Goal: Information Seeking & Learning: Check status

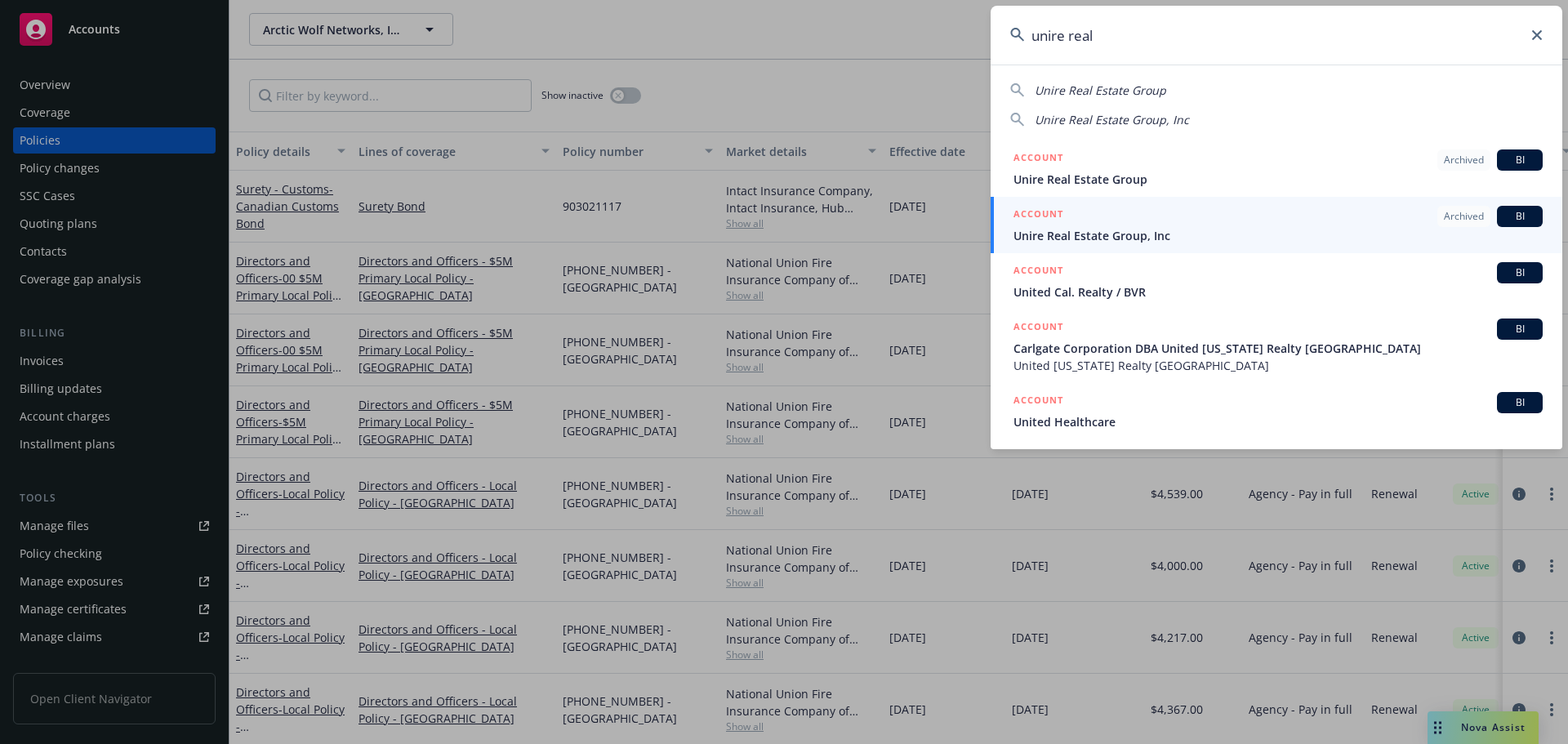
click at [1106, 35] on input "unire real" at bounding box center [1276, 35] width 572 height 58
click at [1102, 35] on input "unire real" at bounding box center [1276, 35] width 572 height 58
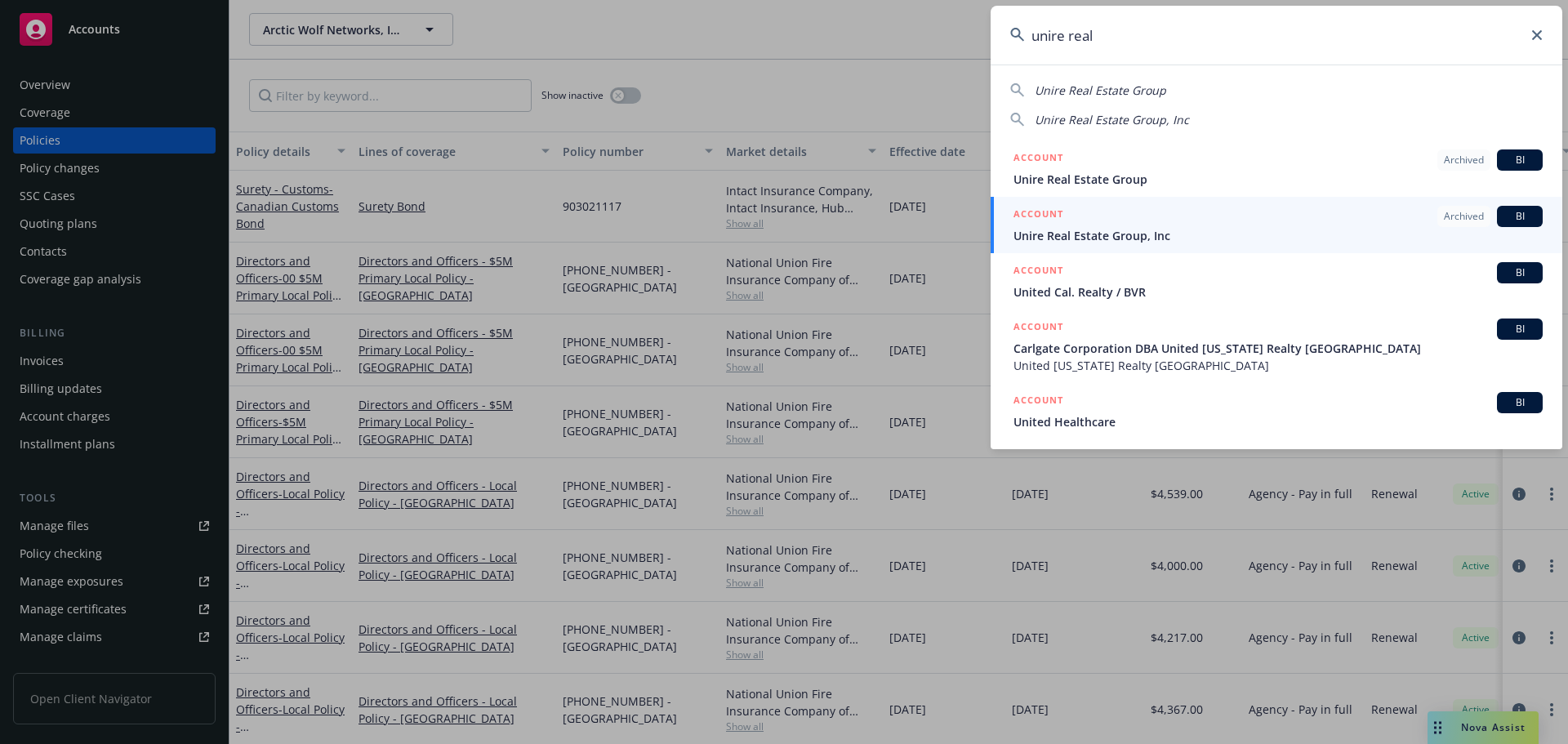
click at [1102, 35] on input "unire real" at bounding box center [1276, 35] width 572 height 58
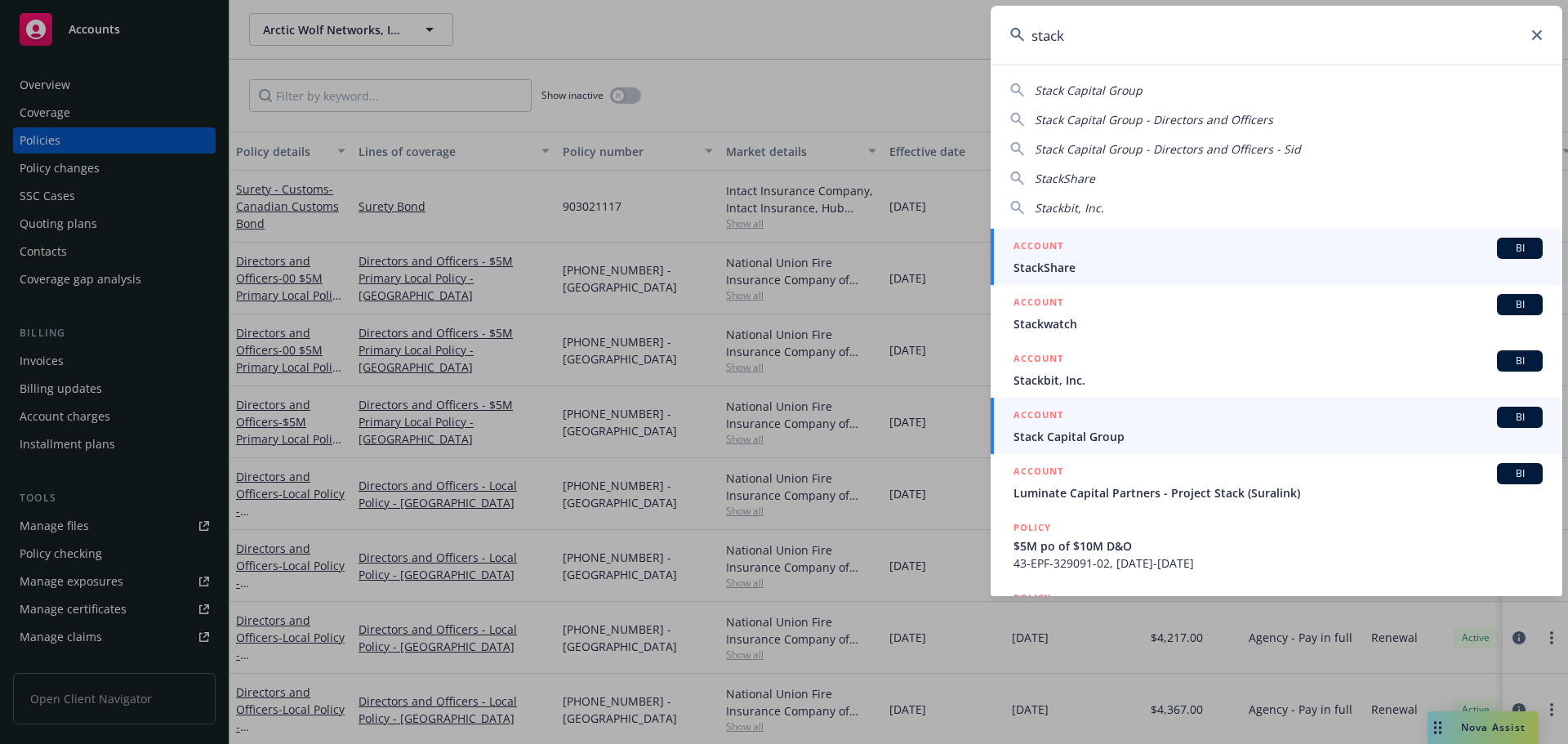
type input "stack"
click at [1143, 425] on div "ACCOUNT BI" at bounding box center [1279, 417] width 530 height 22
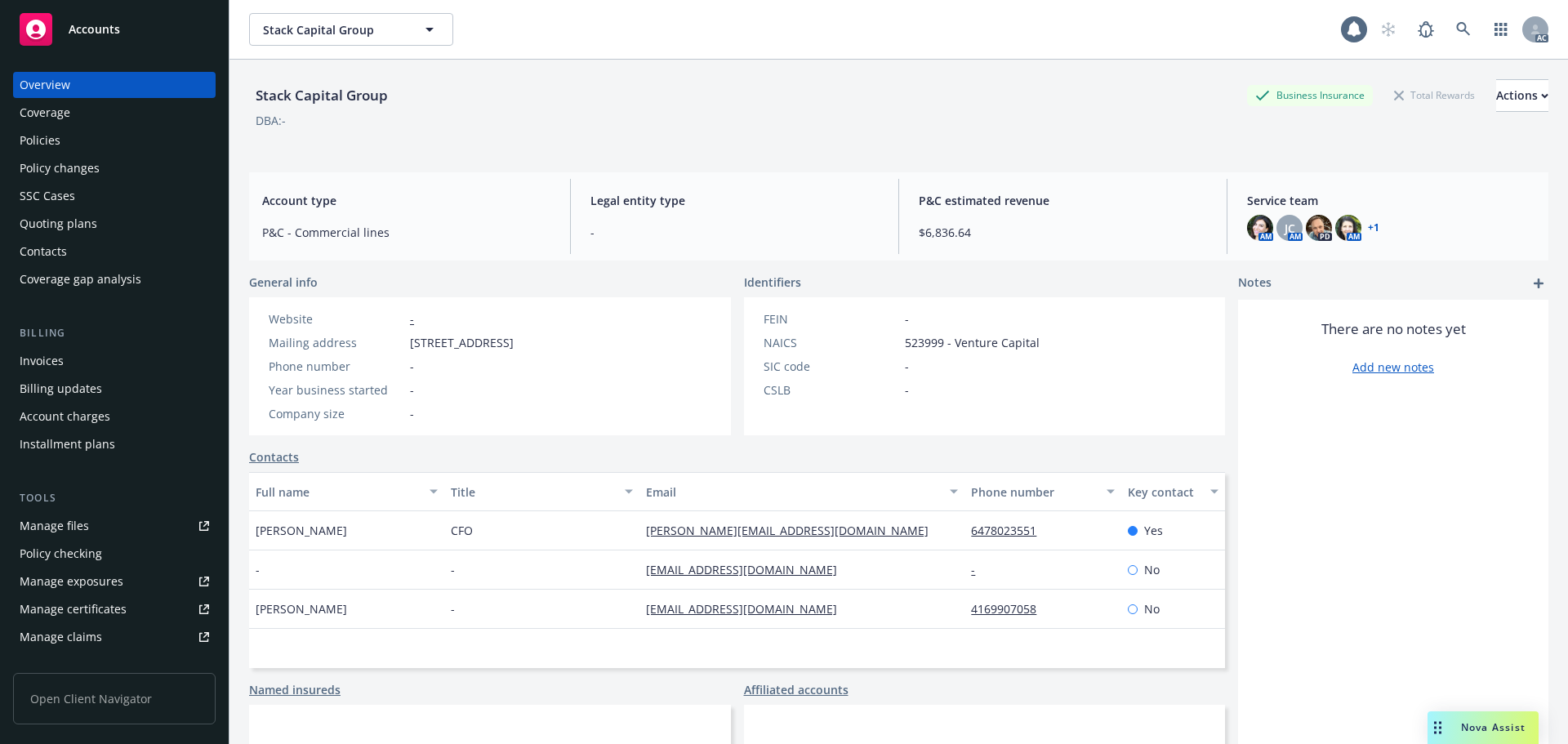
click at [123, 364] on div "Invoices" at bounding box center [114, 361] width 189 height 26
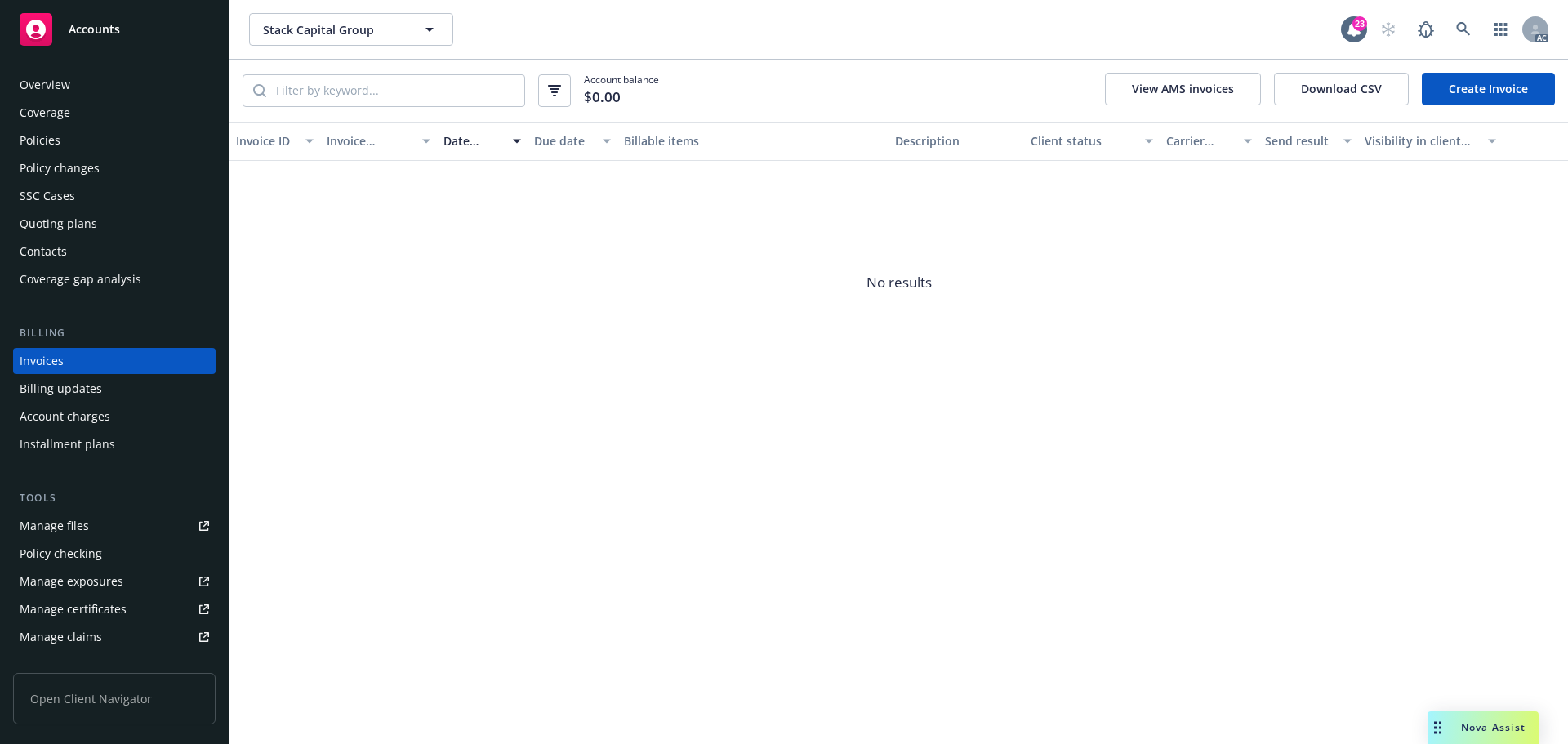
click at [97, 225] on div "Quoting plans" at bounding box center [114, 224] width 189 height 26
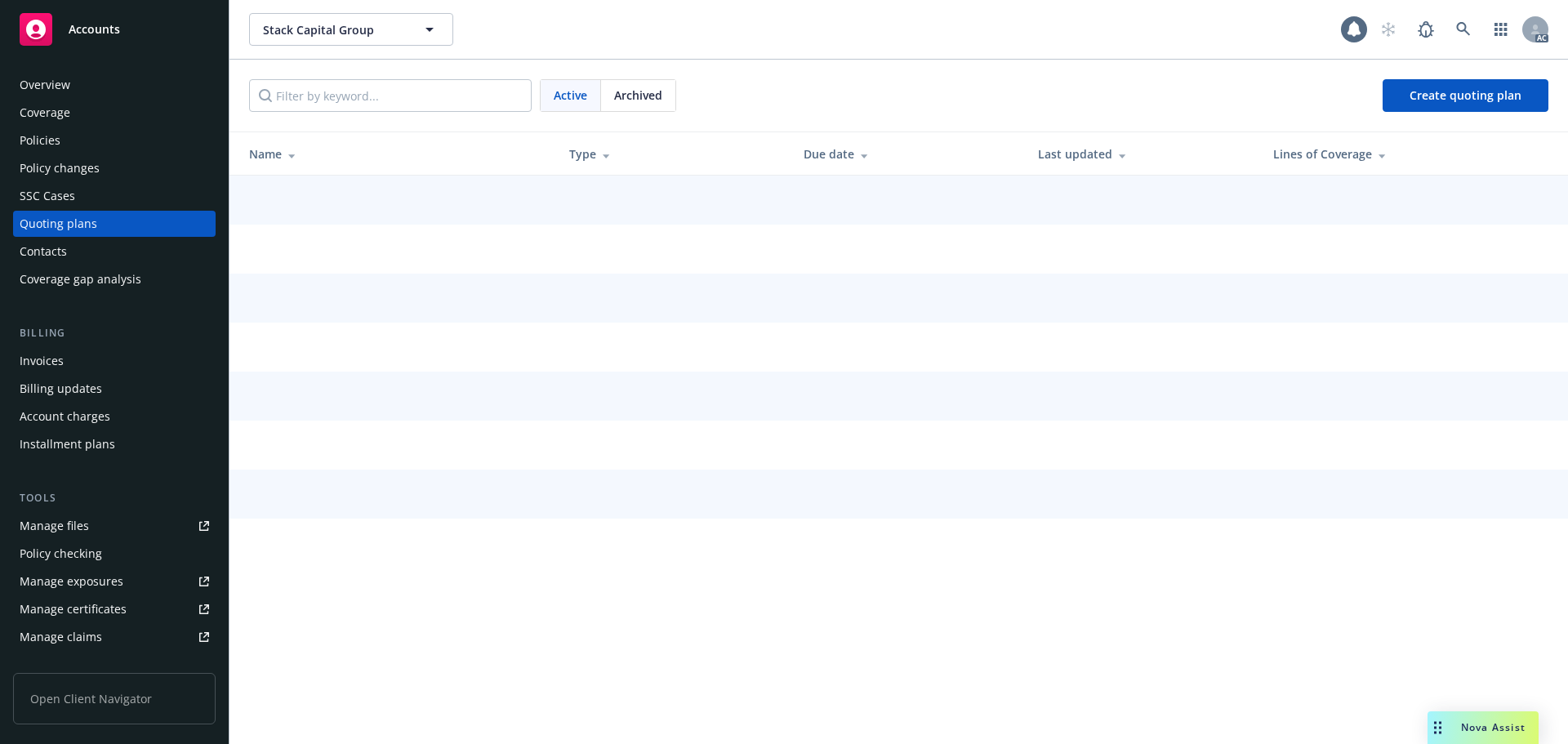
click at [101, 186] on div "SSC Cases" at bounding box center [114, 196] width 189 height 26
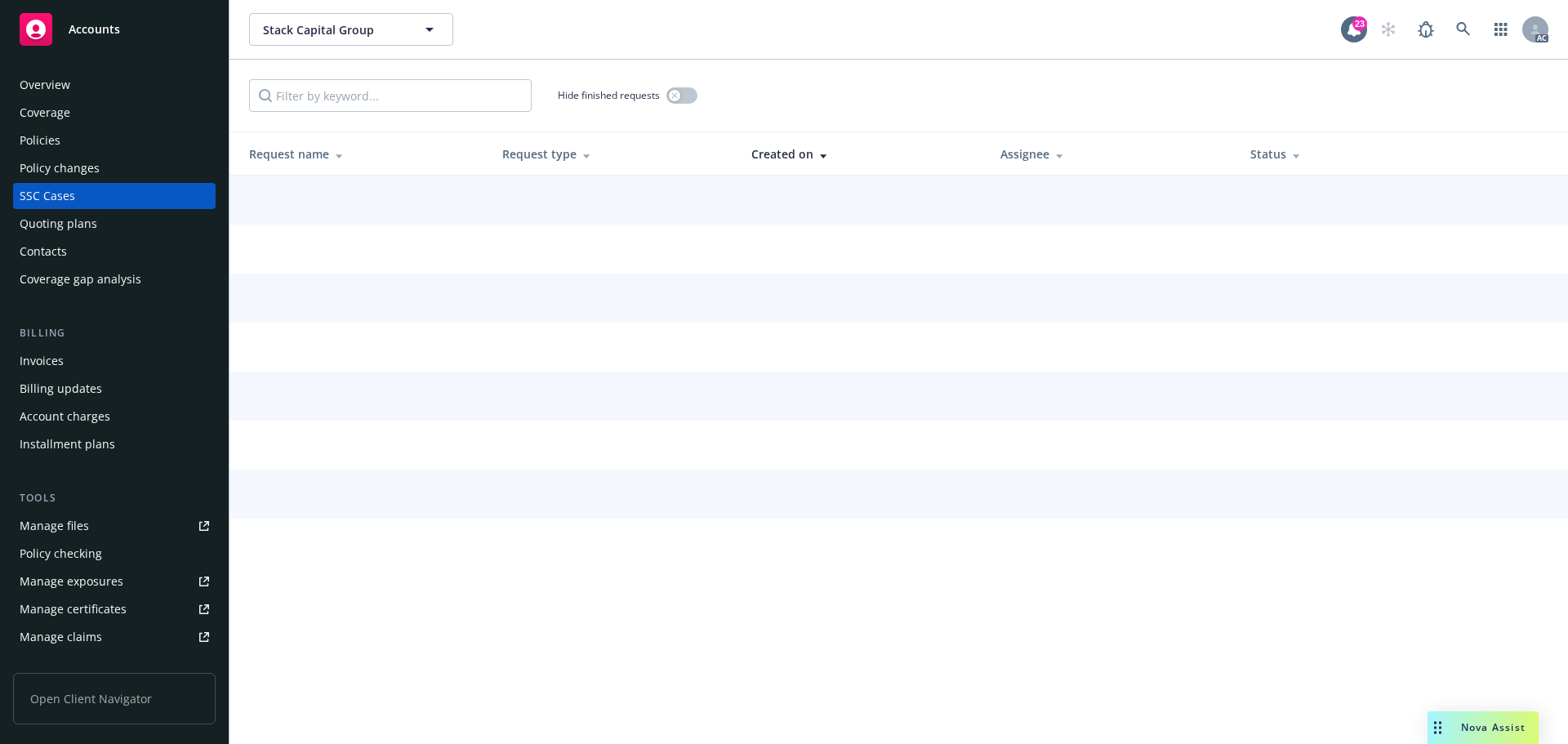
click at [100, 172] on div "Policy changes" at bounding box center [114, 169] width 189 height 26
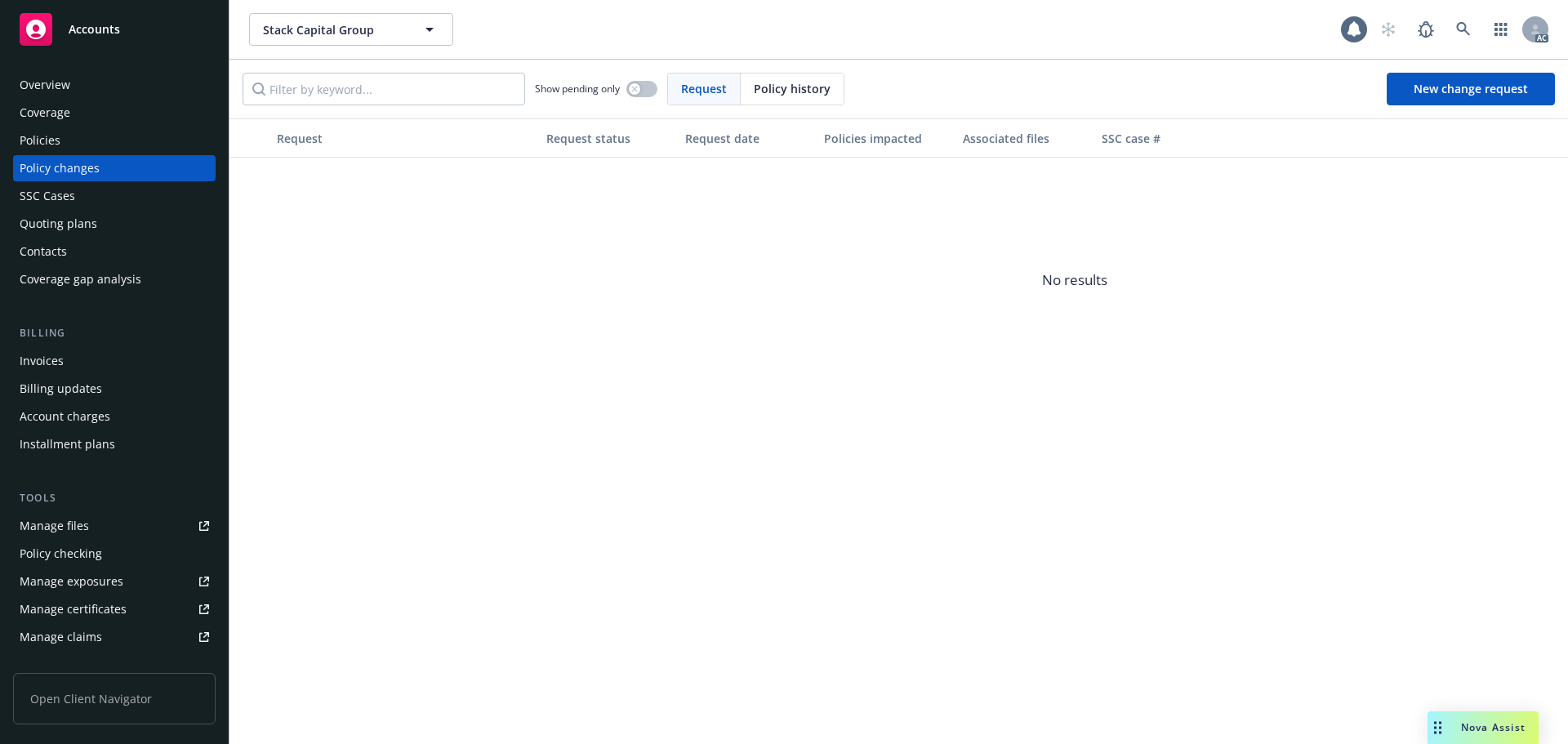
click at [789, 95] on span "Policy history" at bounding box center [792, 89] width 76 height 17
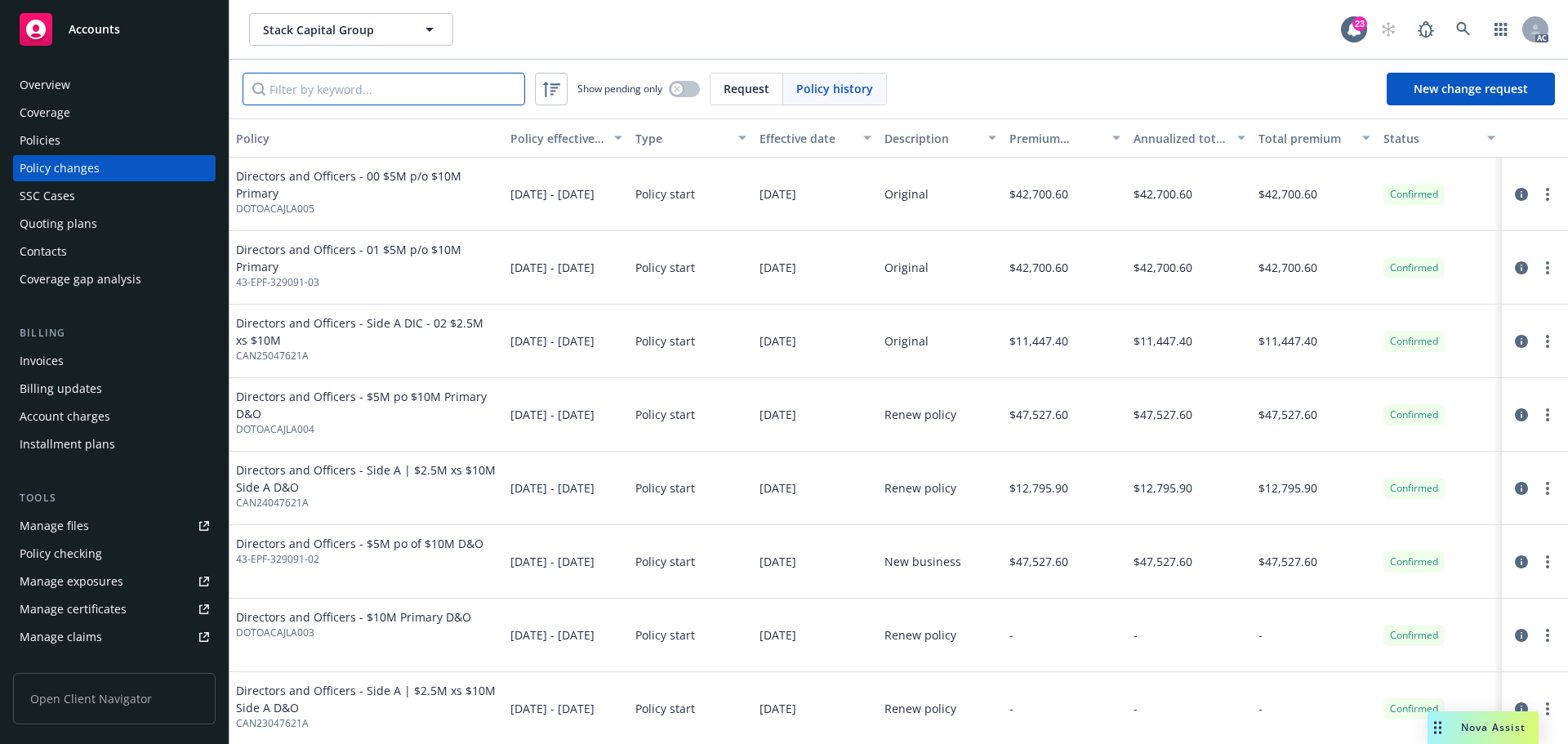
click at [299, 100] on input "Filter by keyword..." at bounding box center [384, 89] width 283 height 33
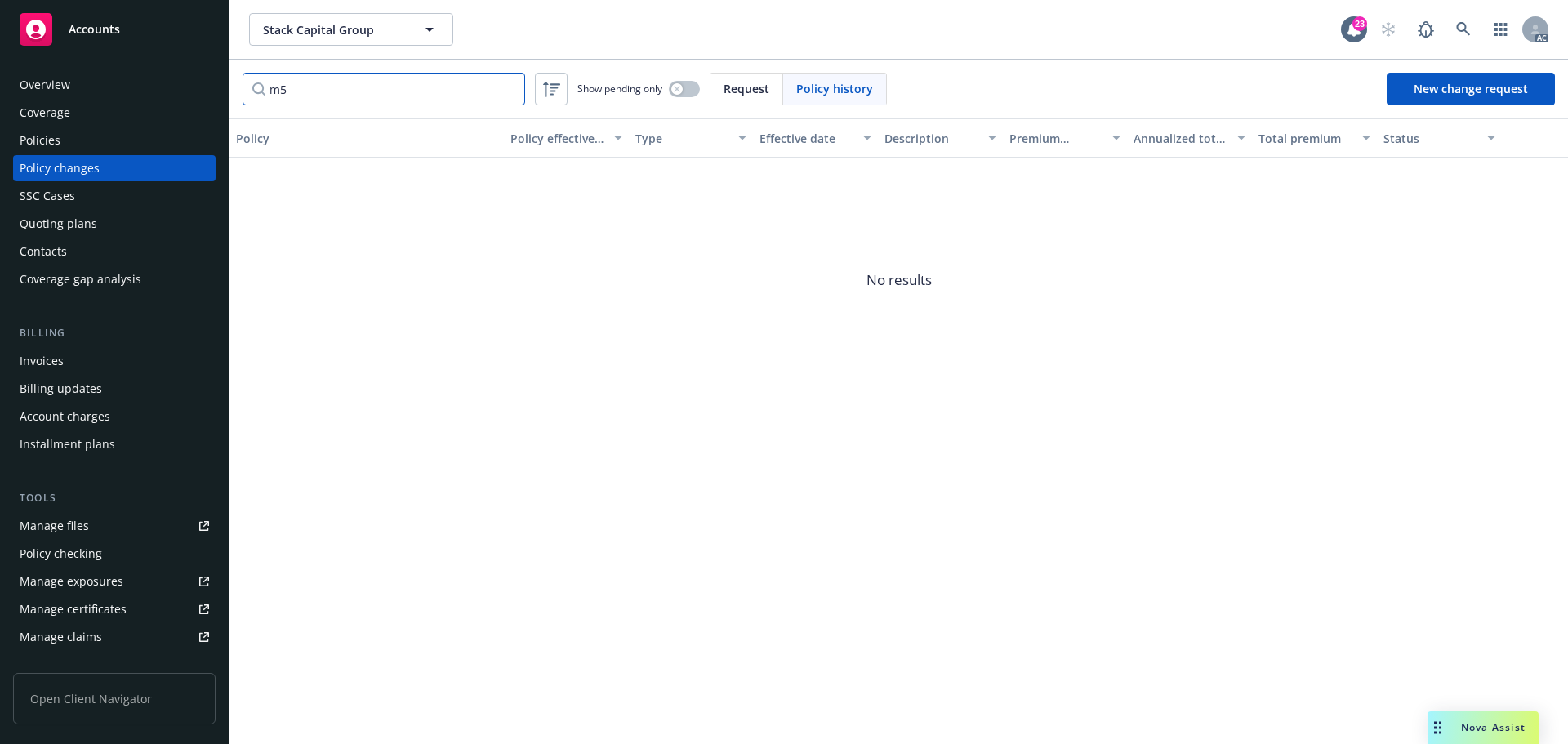
type input "m"
type input "3"
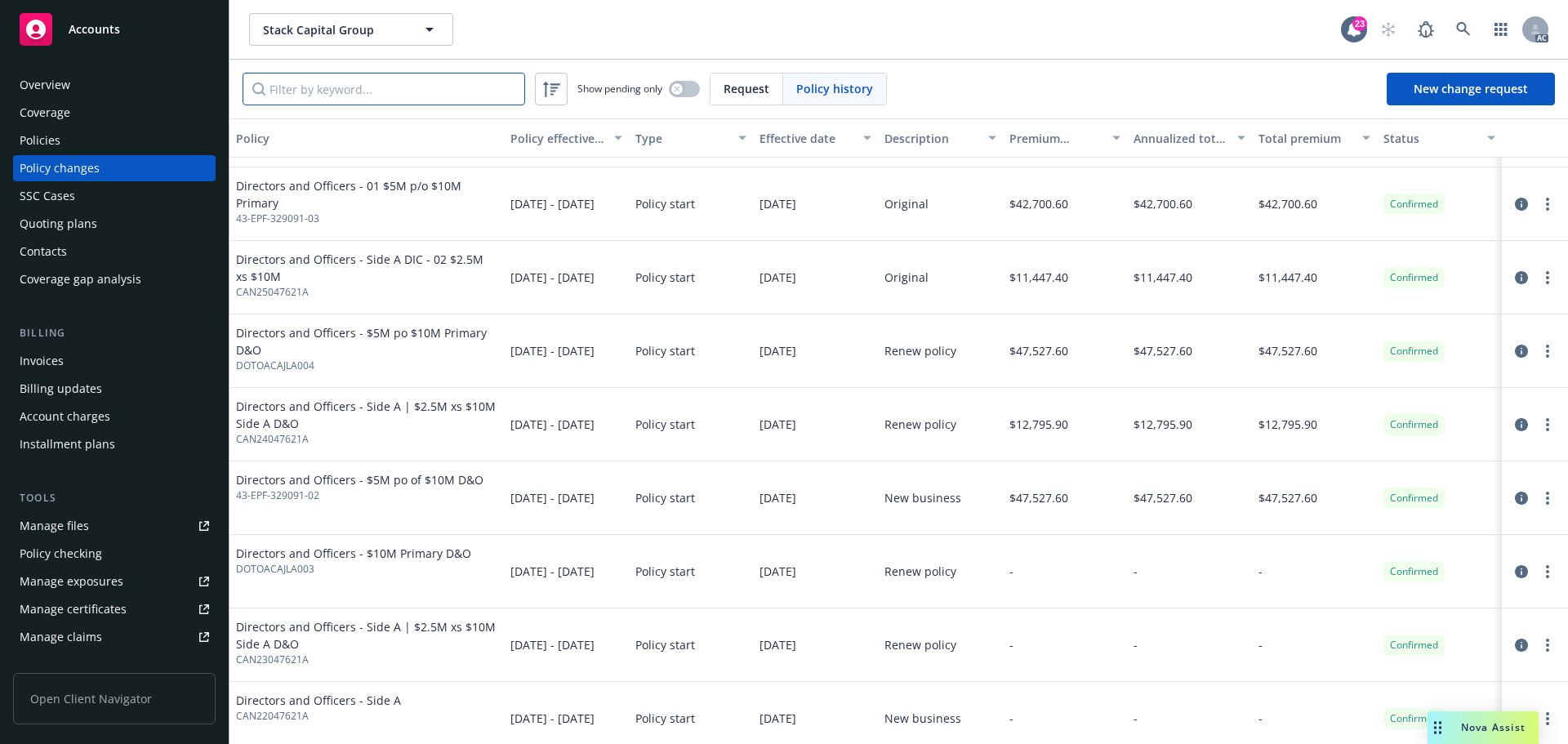
scroll to position [149, 0]
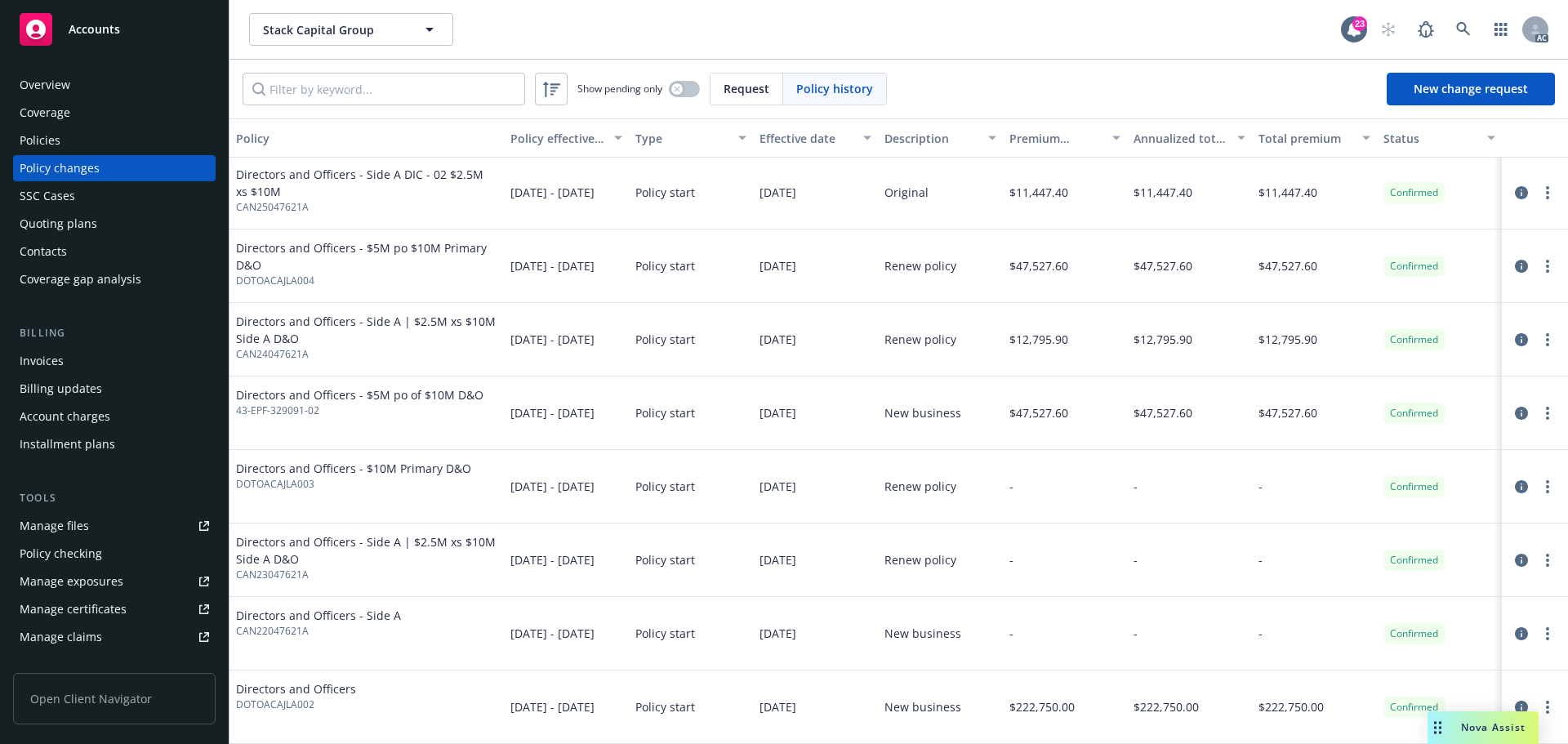
click at [760, 84] on span "Request" at bounding box center [746, 89] width 46 height 17
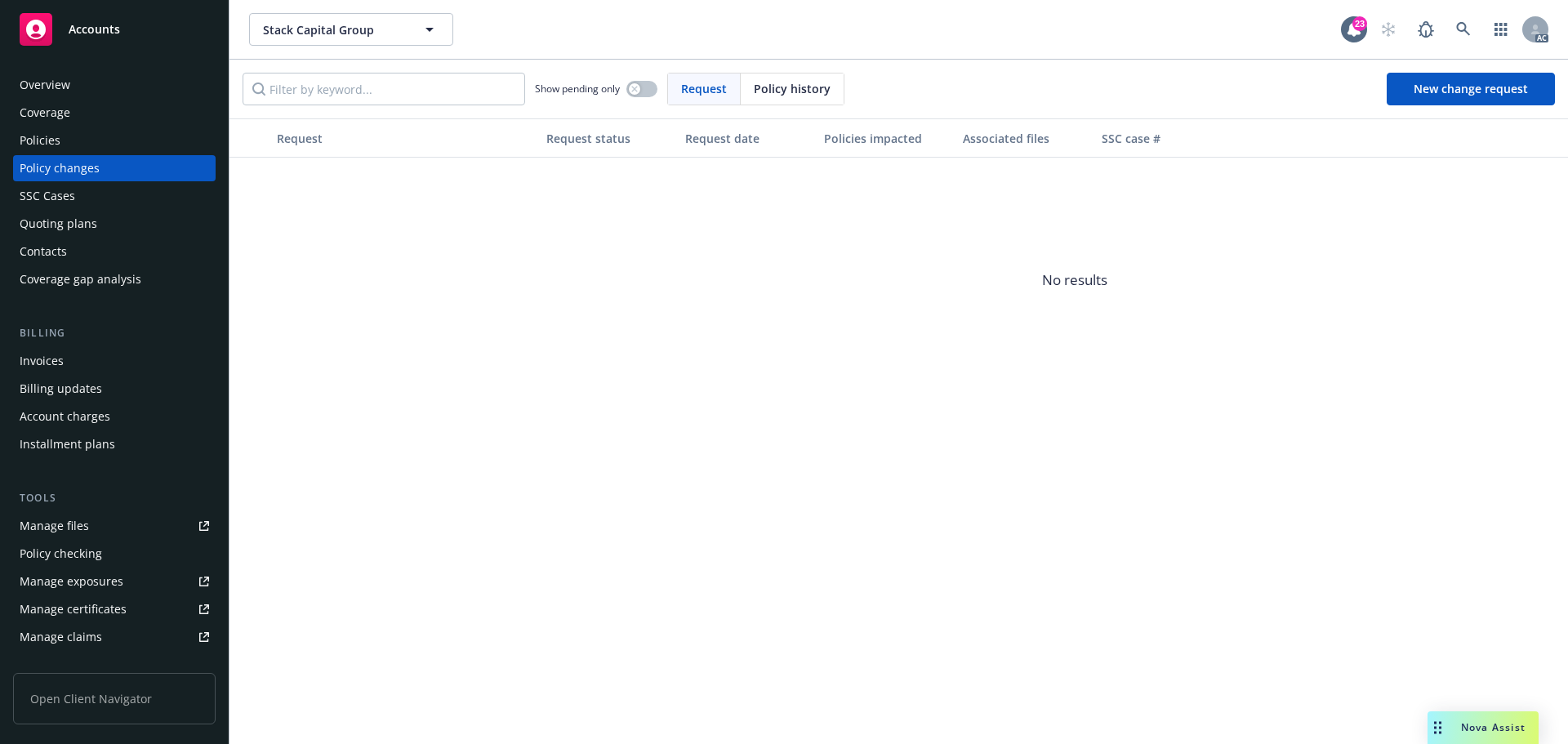
click at [100, 141] on div "Policies" at bounding box center [114, 140] width 189 height 26
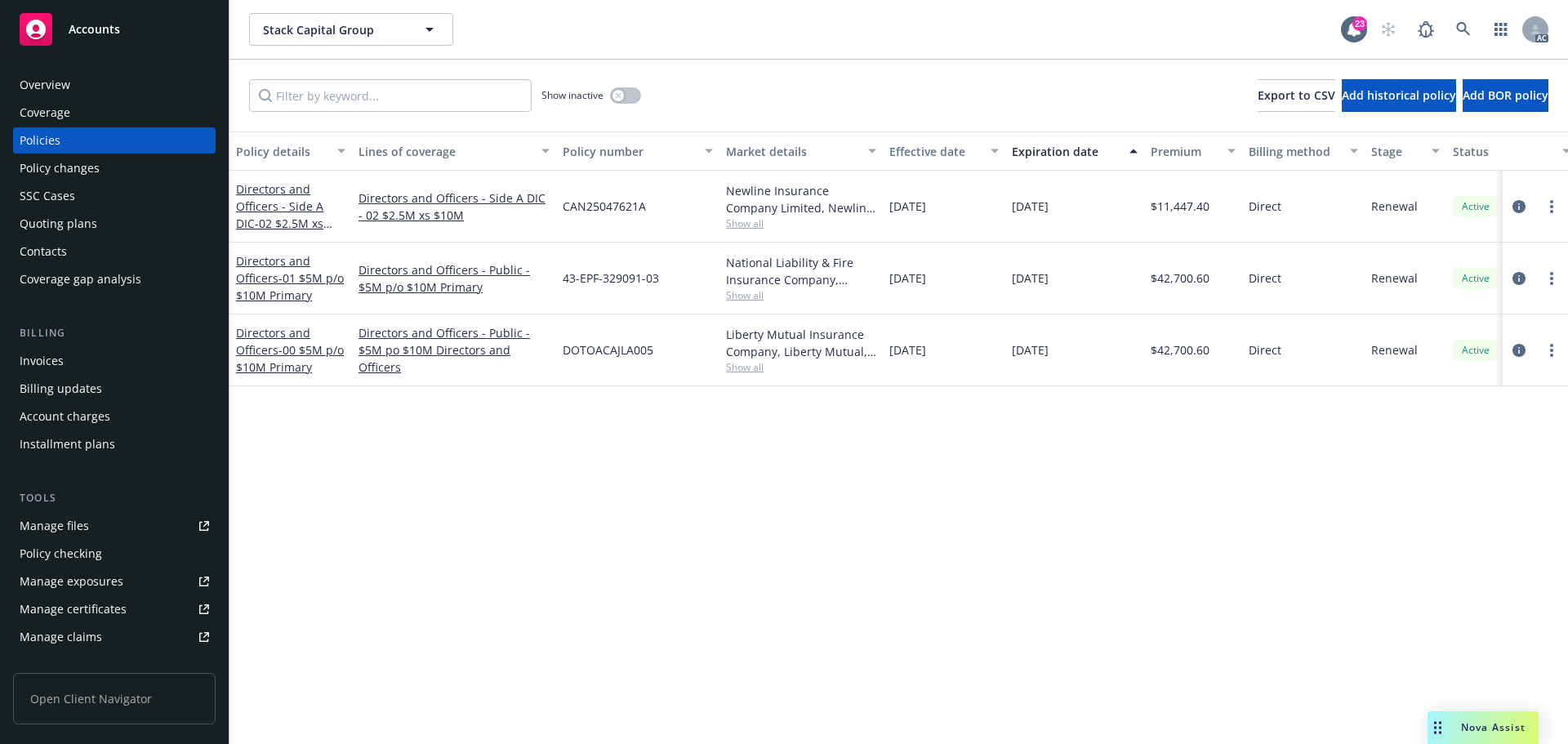
click at [44, 156] on div "Policy changes" at bounding box center [59, 169] width 80 height 26
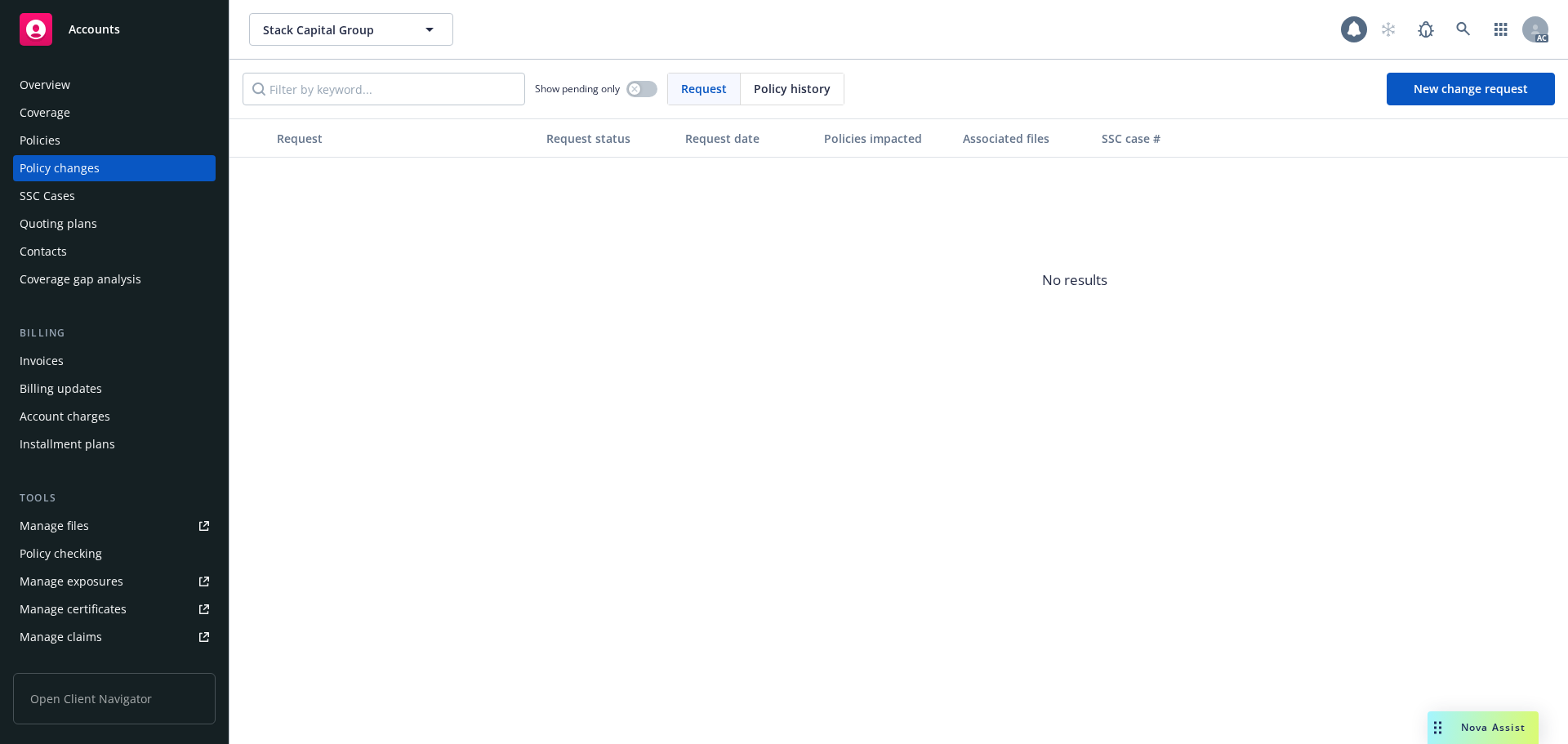
click at [810, 89] on span "Policy history" at bounding box center [792, 89] width 76 height 17
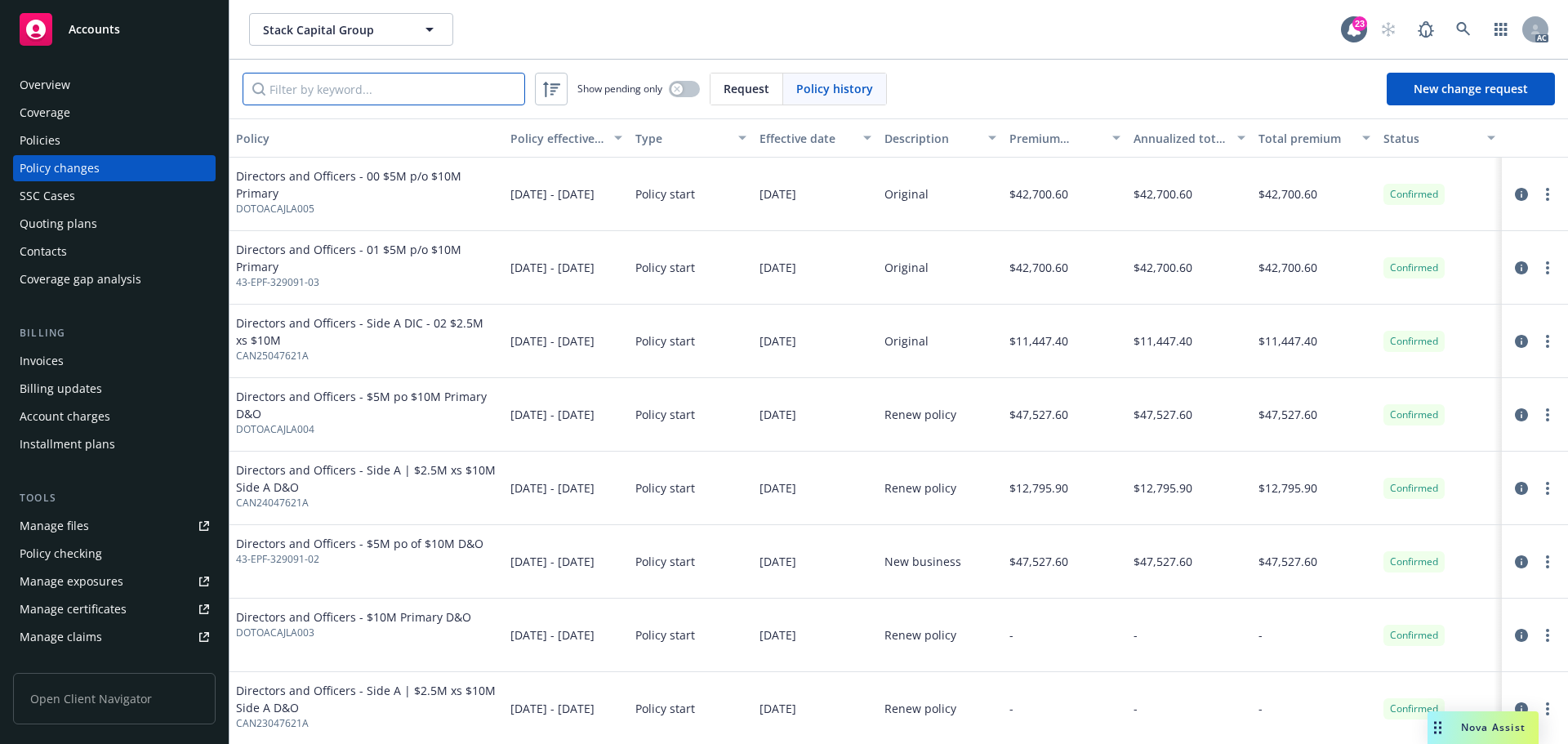
click at [372, 79] on input "Filter by keyword..." at bounding box center [384, 89] width 283 height 33
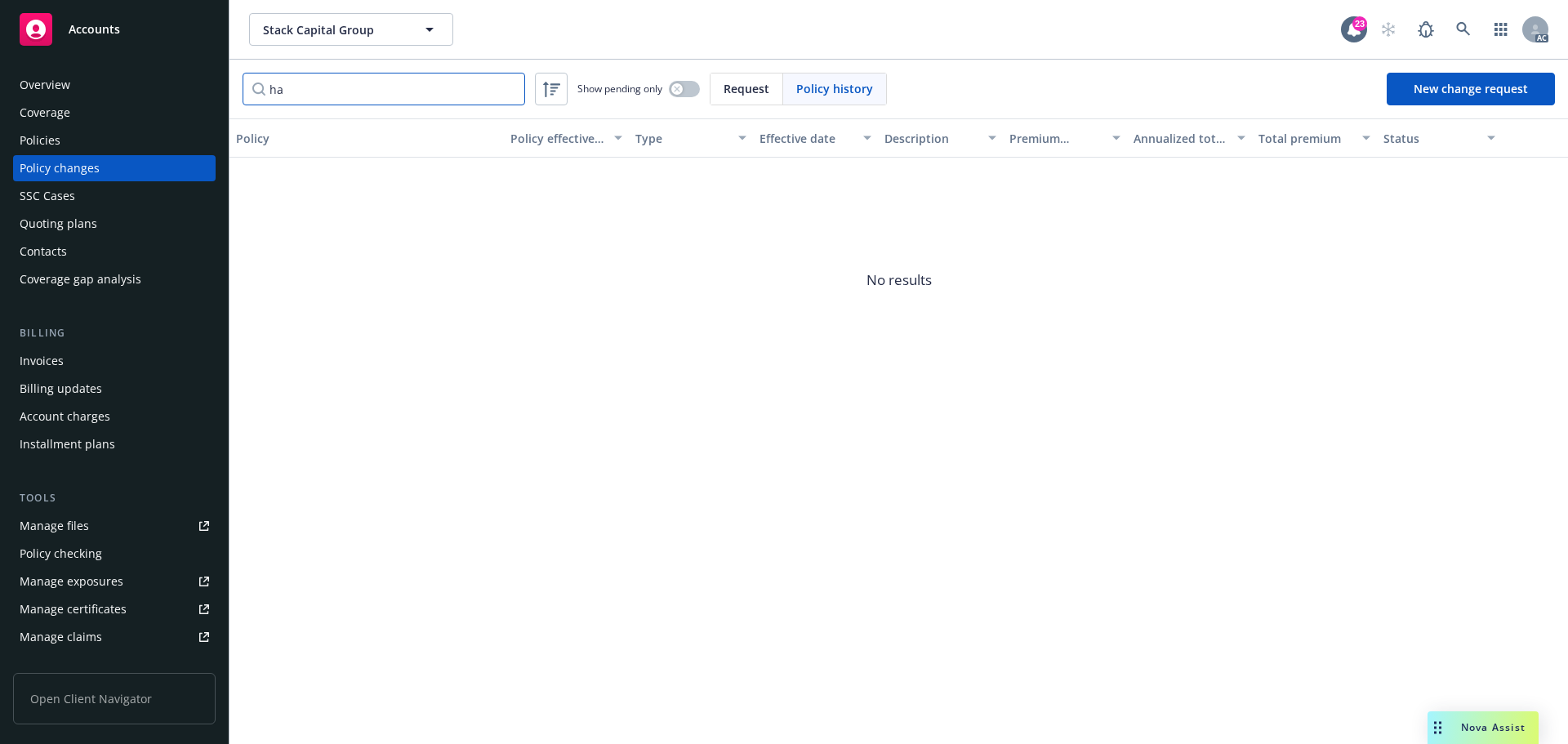
type input "h"
